Goal: Information Seeking & Learning: Find specific fact

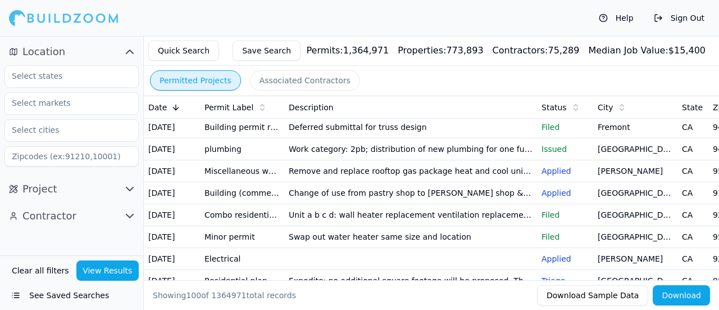
scroll to position [112, 0]
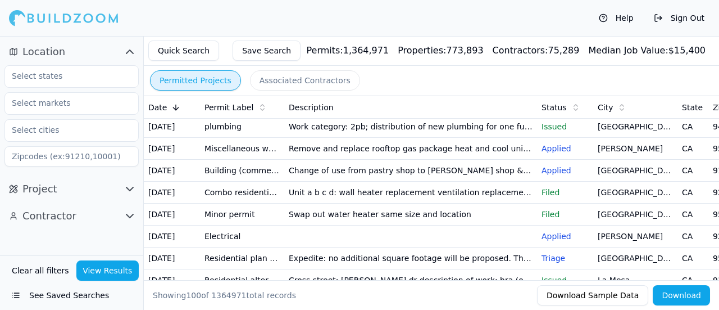
click at [65, 292] on button "See Saved Searches" at bounding box center [71, 295] width 134 height 20
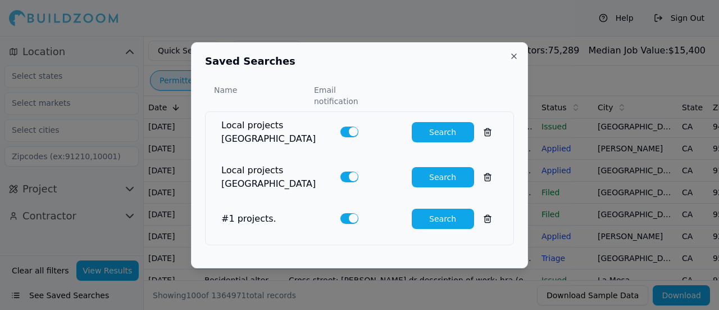
click at [437, 130] on button "Search" at bounding box center [443, 132] width 62 height 20
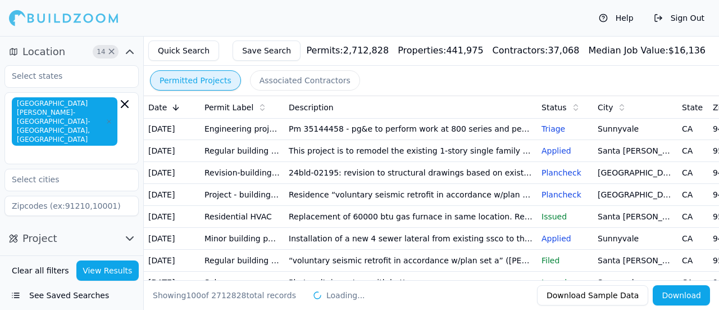
scroll to position [112, 0]
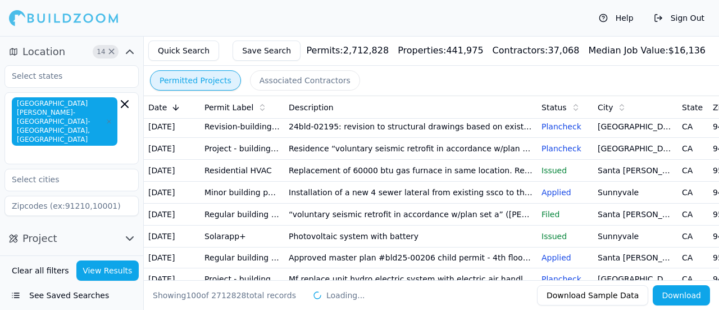
click at [373, 116] on td "This project is to remodel the existing 1-story single family house and also bu…" at bounding box center [410, 105] width 253 height 22
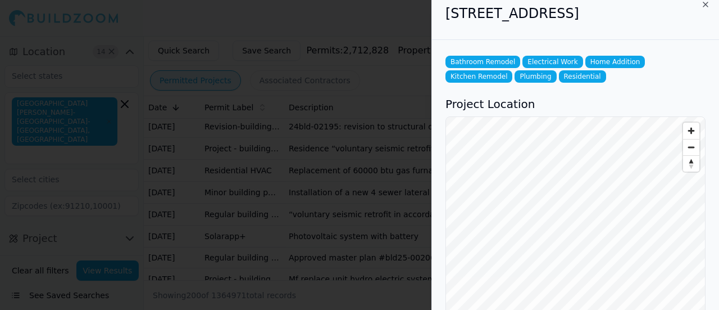
scroll to position [0, 0]
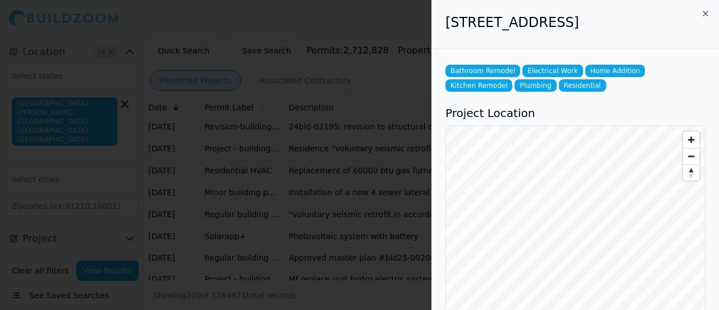
click at [683, 22] on h2 "[STREET_ADDRESS]" at bounding box center [576, 22] width 260 height 18
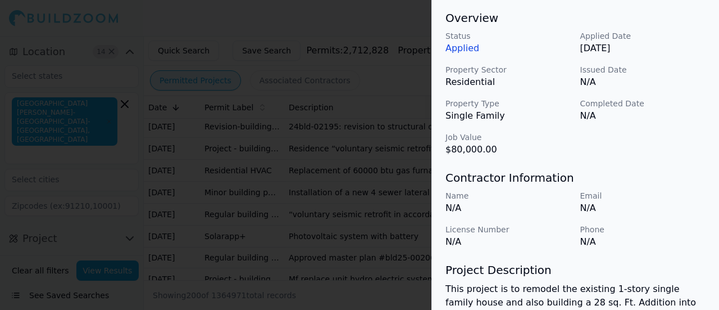
scroll to position [529, 0]
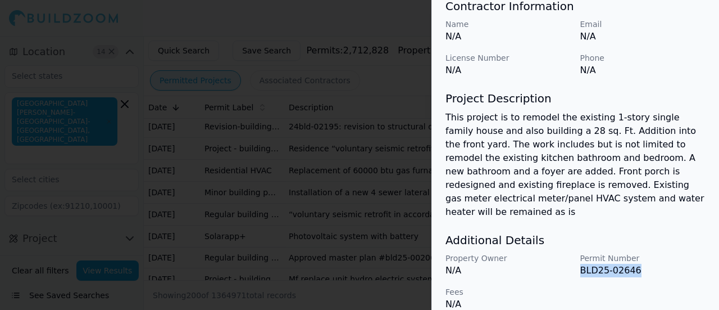
drag, startPoint x: 635, startPoint y: 253, endPoint x: 582, endPoint y: 258, distance: 53.6
click at [582, 264] on p "BLD25-02646" at bounding box center [643, 270] width 126 height 13
copy p "BLD25-02646"
click at [255, 206] on div at bounding box center [359, 155] width 719 height 310
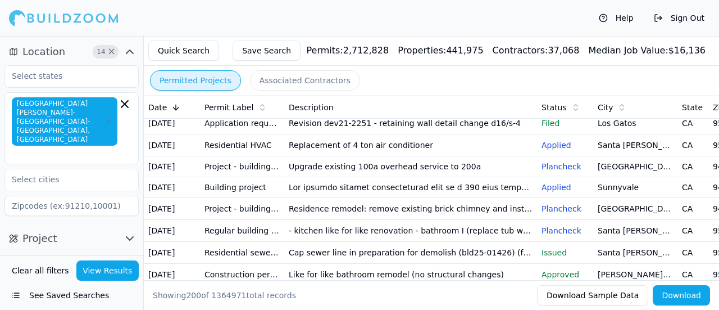
scroll to position [401, 0]
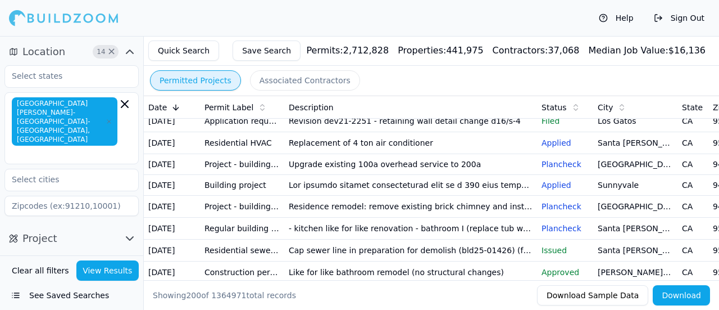
click at [447, 88] on td "Res: replace 30ft of 4 sewer from house to property line" at bounding box center [410, 77] width 253 height 22
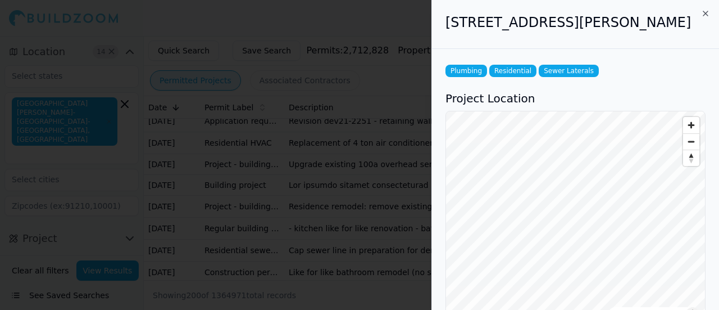
click at [366, 107] on div at bounding box center [359, 155] width 719 height 310
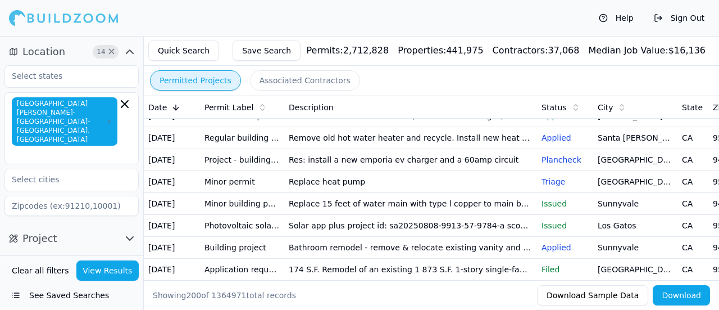
scroll to position [557, 0]
click at [378, 61] on td "Residence remodel: remove existing brick chimney and install new electric firep…" at bounding box center [410, 50] width 253 height 22
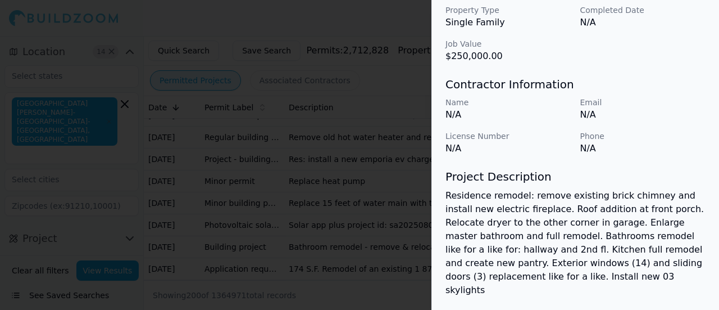
scroll to position [529, 0]
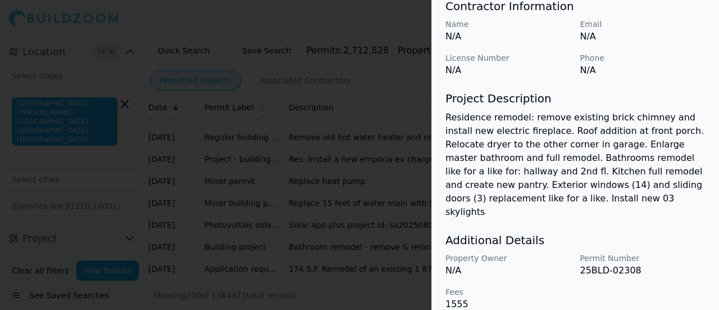
click at [354, 148] on div at bounding box center [359, 155] width 719 height 310
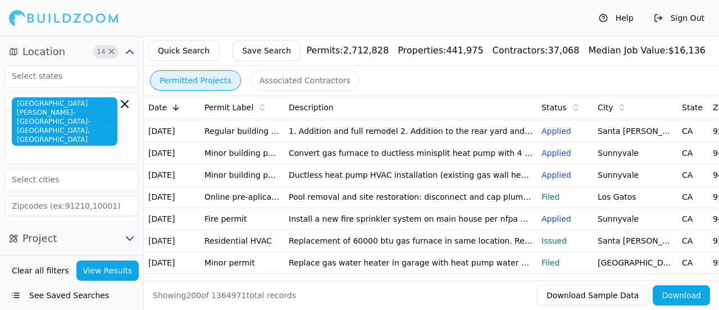
scroll to position [849, 0]
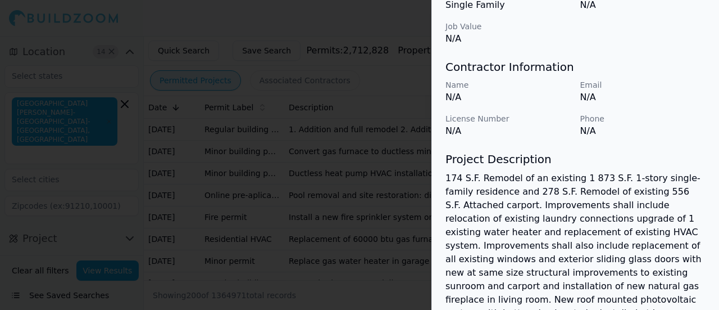
scroll to position [483, 0]
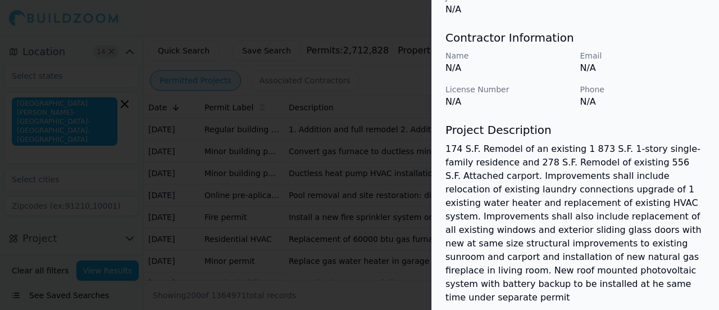
click at [420, 203] on div at bounding box center [359, 155] width 719 height 310
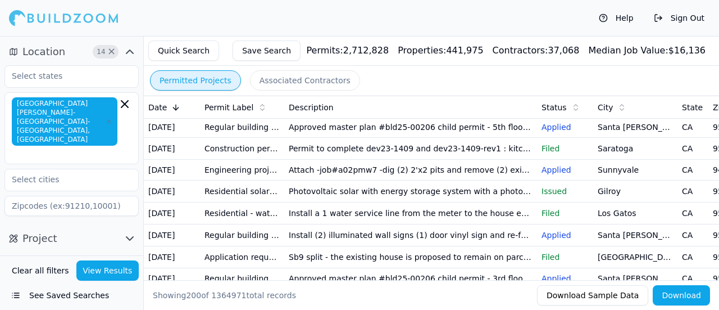
scroll to position [1160, 0]
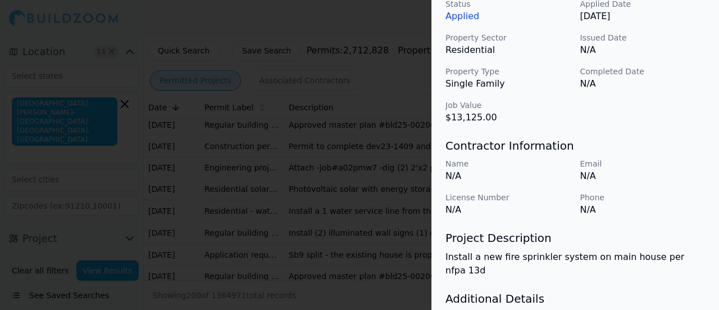
scroll to position [434, 0]
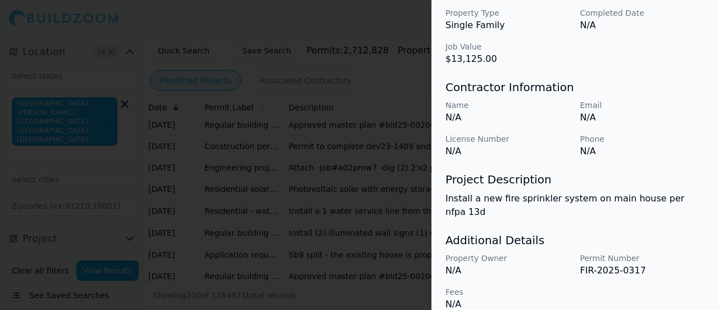
click at [357, 130] on div at bounding box center [359, 155] width 719 height 310
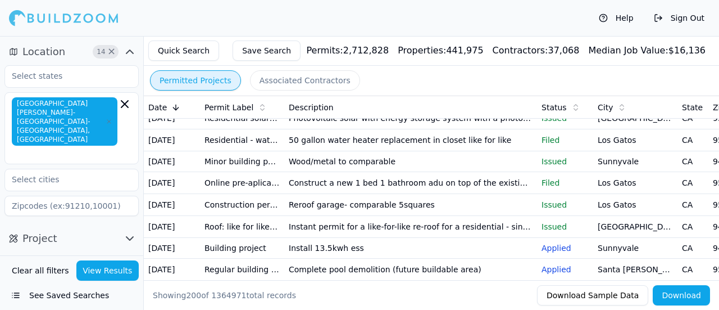
scroll to position [1428, 0]
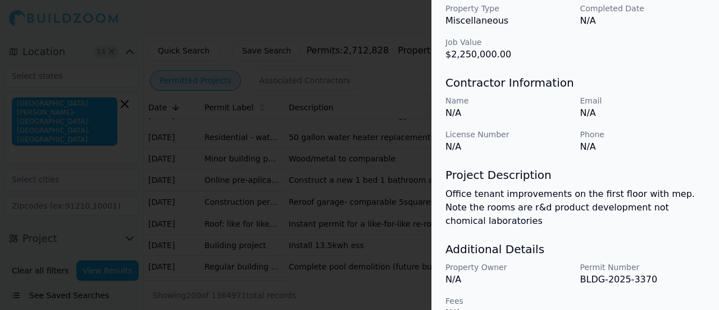
scroll to position [441, 0]
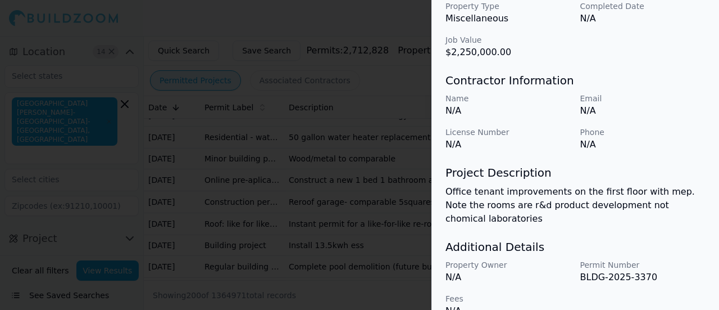
click at [363, 221] on div at bounding box center [359, 155] width 719 height 310
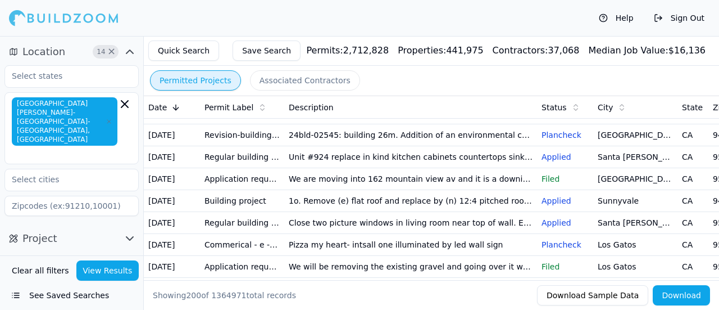
scroll to position [1605, 0]
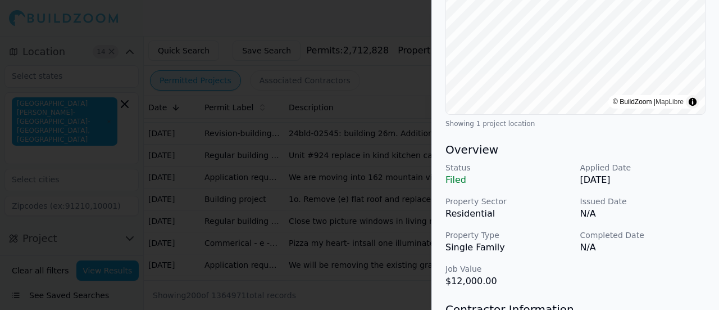
scroll to position [215, 0]
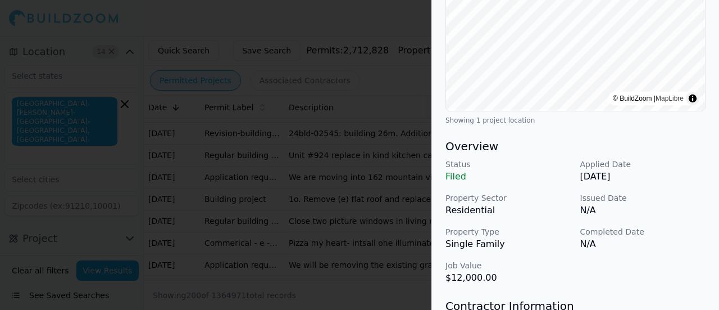
click at [183, 182] on div at bounding box center [359, 155] width 719 height 310
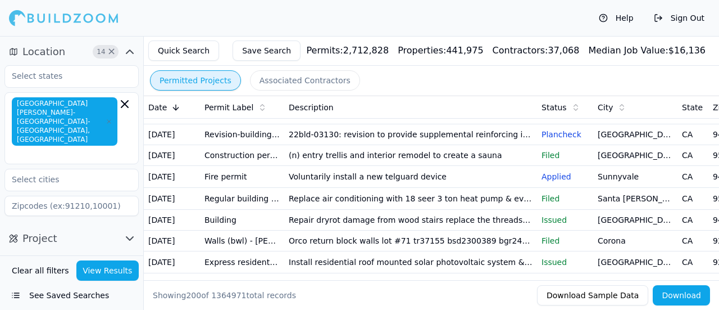
scroll to position [1913, 0]
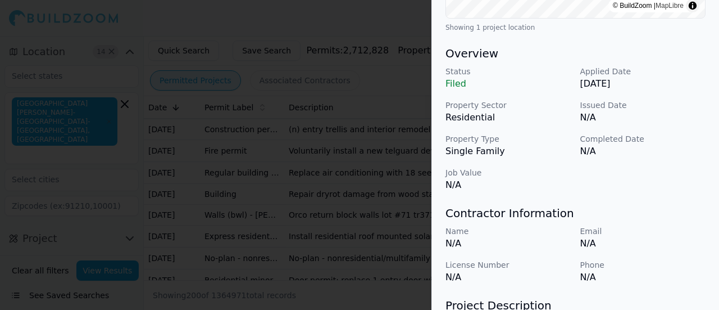
scroll to position [0, 0]
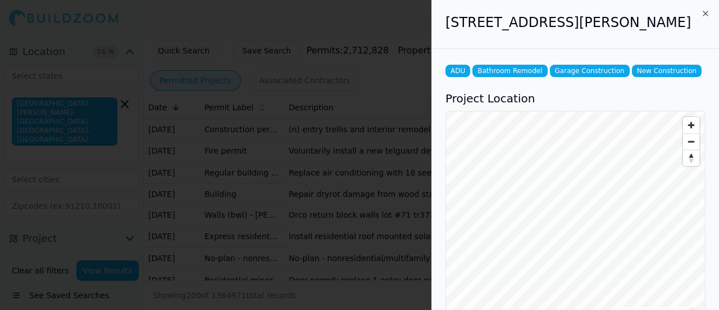
click at [359, 39] on div at bounding box center [359, 155] width 719 height 310
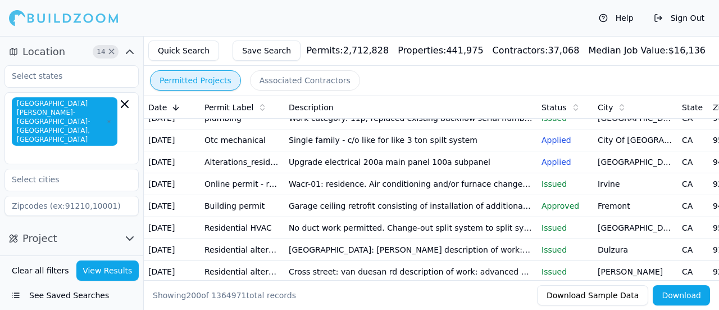
scroll to position [2716, 0]
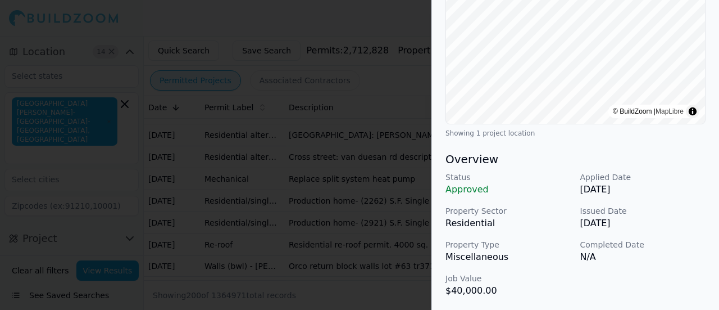
scroll to position [0, 0]
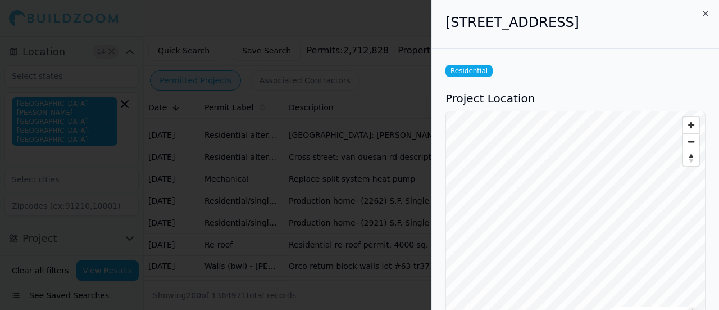
click at [402, 81] on div at bounding box center [359, 155] width 719 height 310
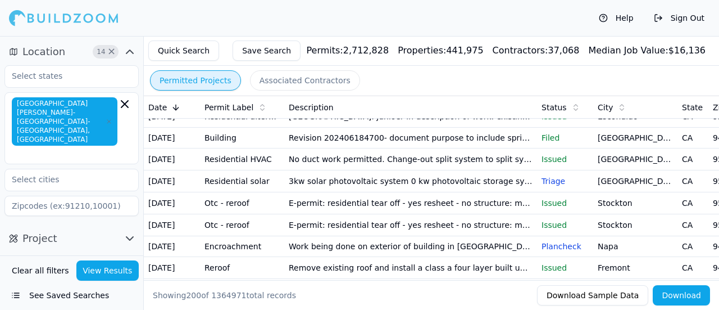
scroll to position [3520, 0]
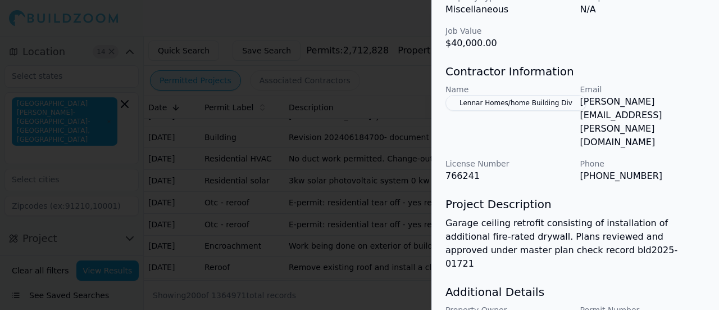
scroll to position [0, 0]
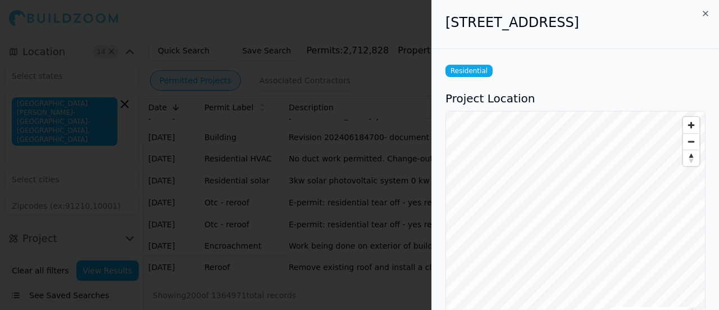
drag, startPoint x: 366, startPoint y: 152, endPoint x: 263, endPoint y: 162, distance: 103.9
click at [263, 162] on div at bounding box center [359, 155] width 719 height 310
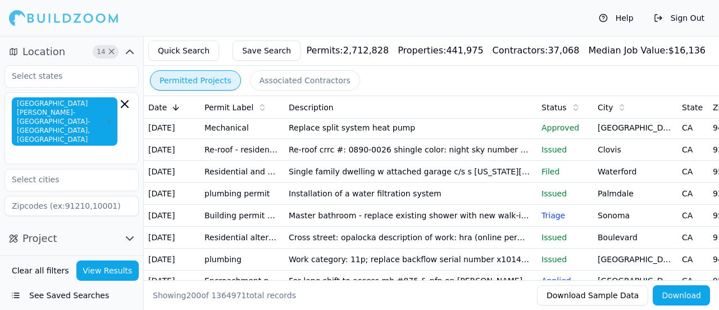
scroll to position [3902, 0]
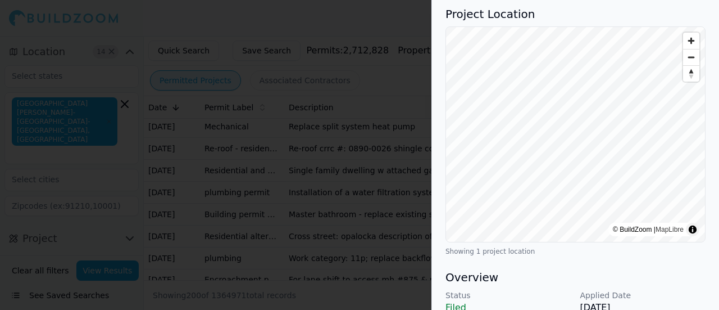
scroll to position [0, 0]
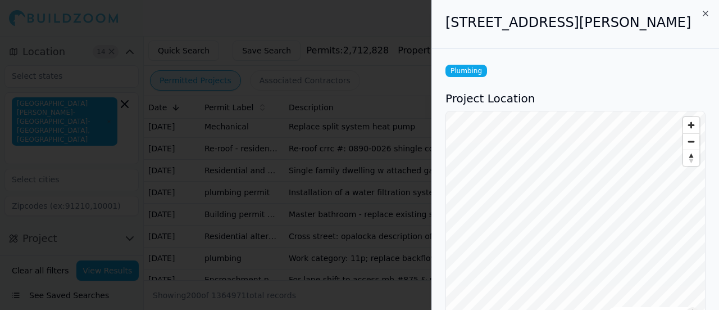
click at [373, 164] on div at bounding box center [359, 155] width 719 height 310
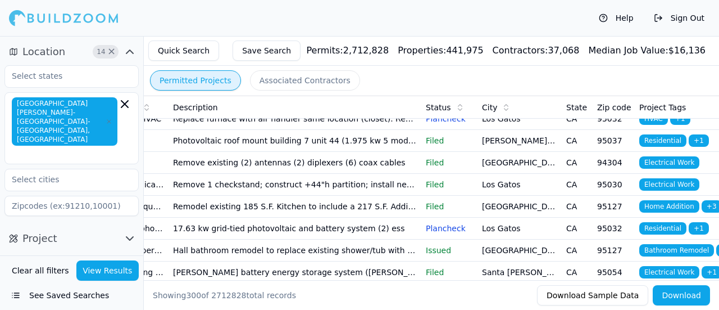
scroll to position [6335, 0]
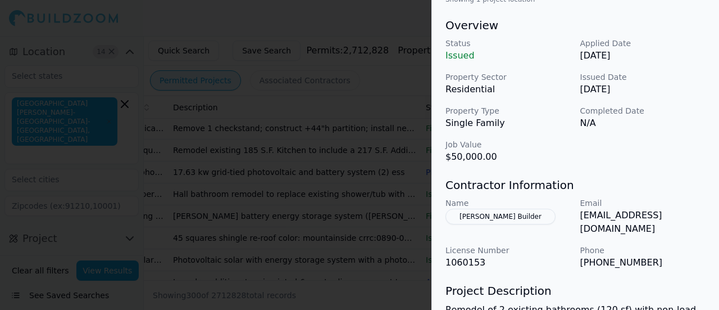
scroll to position [450, 0]
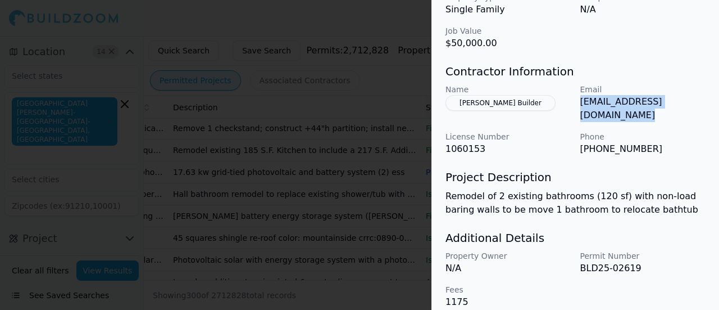
drag, startPoint x: 705, startPoint y: 101, endPoint x: 579, endPoint y: 110, distance: 126.7
click at [579, 110] on div "Name [PERSON_NAME] Builder Email [EMAIL_ADDRESS][DOMAIN_NAME] License Number 10…" at bounding box center [576, 120] width 260 height 72
copy p "[EMAIL_ADDRESS][DOMAIN_NAME]"
drag, startPoint x: 47, startPoint y: 114, endPoint x: 61, endPoint y: 99, distance: 20.3
click at [47, 114] on div at bounding box center [359, 155] width 719 height 310
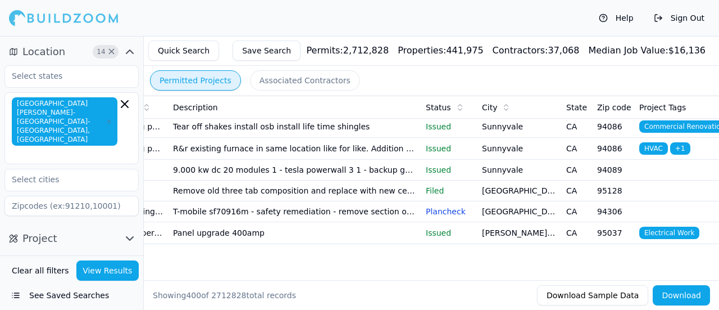
scroll to position [9318, 0]
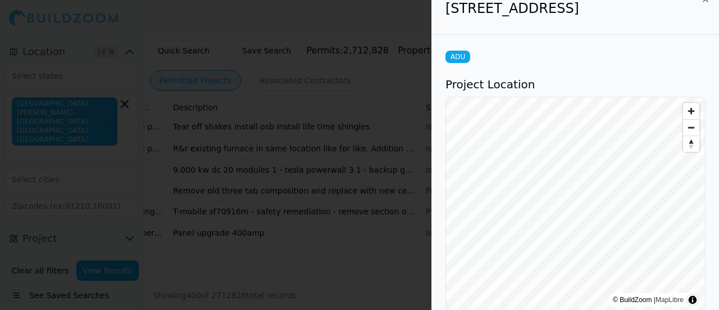
scroll to position [0, 0]
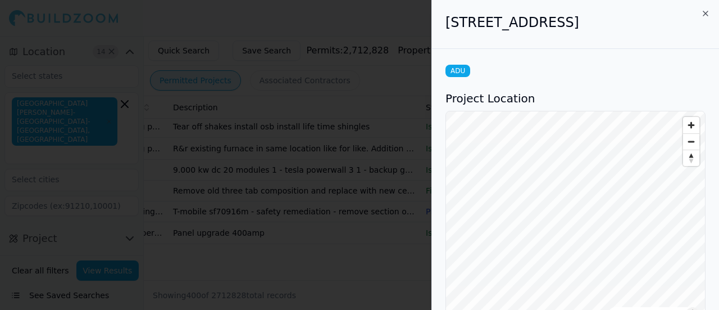
click at [323, 107] on div at bounding box center [359, 155] width 719 height 310
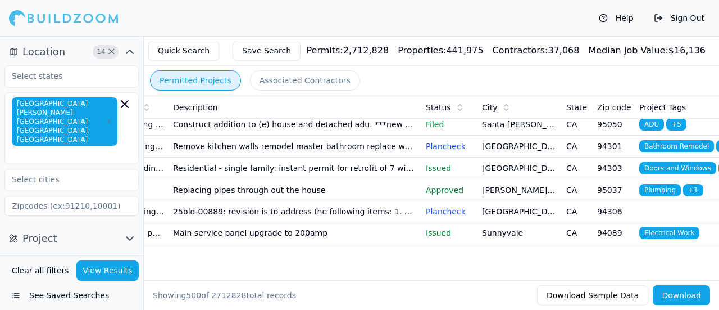
scroll to position [11652, 0]
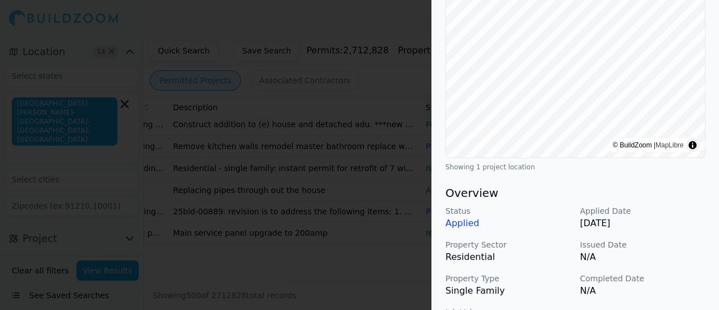
scroll to position [393, 0]
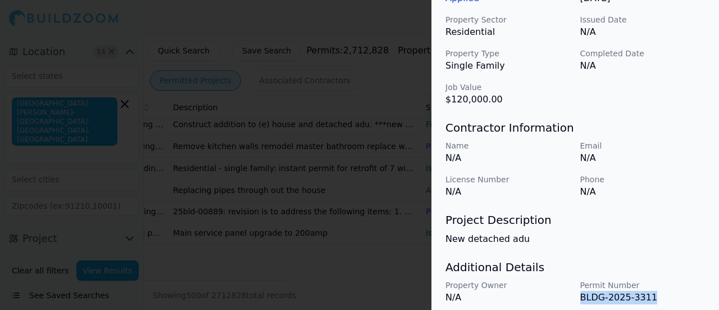
drag, startPoint x: 651, startPoint y: 296, endPoint x: 579, endPoint y: 296, distance: 71.4
click at [579, 296] on div "Property Owner N/A Permit Number BLDG-2025-3311 Fees N/A" at bounding box center [576, 308] width 260 height 58
copy p "BLDG-2025-3311"
